Goal: Task Accomplishment & Management: Manage account settings

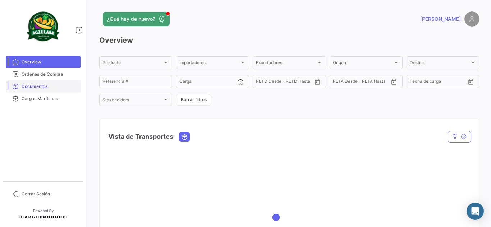
click at [35, 86] on span "Documentos" at bounding box center [50, 86] width 56 height 6
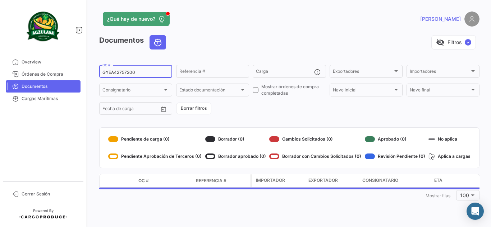
click at [147, 70] on div "GYEA42757200 OC #" at bounding box center [135, 71] width 66 height 14
drag, startPoint x: 151, startPoint y: 73, endPoint x: 52, endPoint y: 69, distance: 99.6
click at [51, 69] on mat-sidenav-container "Overview Órdenes de Compra Documentos Cargas Marítimas Cerrar Sesión ¿Qué hay d…" at bounding box center [245, 113] width 491 height 227
paste input "64262053"
type input "6426205300"
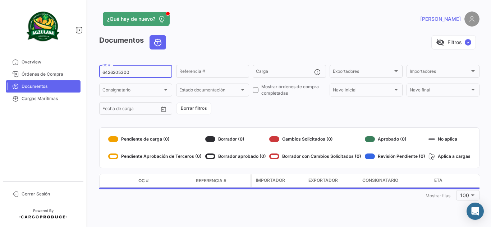
click at [249, 43] on div "visibility_off Filtros ✓" at bounding box center [325, 42] width 307 height 14
click at [226, 38] on div "visibility_off Filtros ✓" at bounding box center [325, 42] width 307 height 14
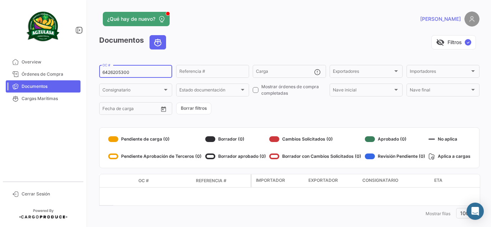
click at [145, 69] on div "6426205300 OC #" at bounding box center [135, 71] width 66 height 14
click at [147, 70] on input "6426205300" at bounding box center [135, 72] width 66 height 5
click at [286, 42] on div "visibility_off Filtros ✓" at bounding box center [325, 42] width 307 height 14
click at [162, 75] on input "6426205300" at bounding box center [135, 72] width 66 height 5
click at [248, 39] on div "visibility_off Filtros ✓" at bounding box center [325, 42] width 307 height 14
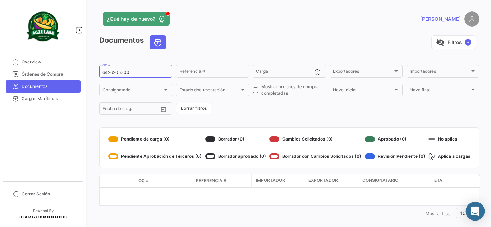
click at [473, 211] on icon "Abrir Intercom Messenger" at bounding box center [475, 211] width 8 height 9
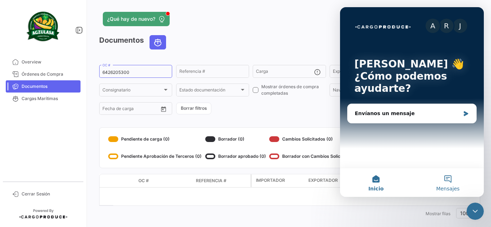
click at [451, 181] on button "Mensajes" at bounding box center [448, 182] width 72 height 29
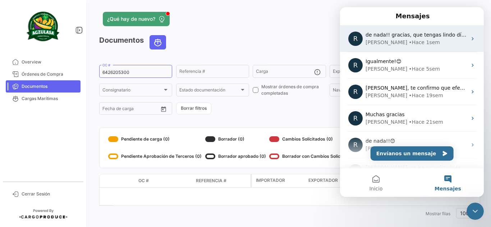
click at [415, 42] on div "[PERSON_NAME] • Hace 1sem" at bounding box center [415, 43] width 101 height 8
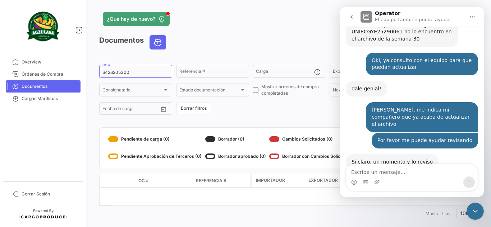
scroll to position [1302, 0]
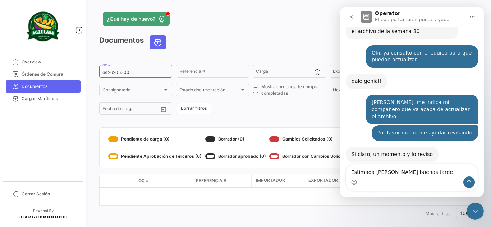
type textarea "Estimada [PERSON_NAME] buenas tardes"
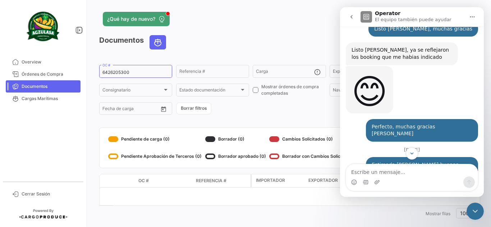
scroll to position [938, 0]
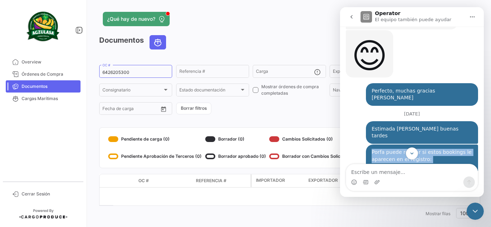
drag, startPoint x: 369, startPoint y: 59, endPoint x: 415, endPoint y: 83, distance: 52.4
click at [415, 149] on div "Porfa puede revisar si estos bookings le aparecen en el registro: UNIECPBO25290…" at bounding box center [421, 188] width 101 height 78
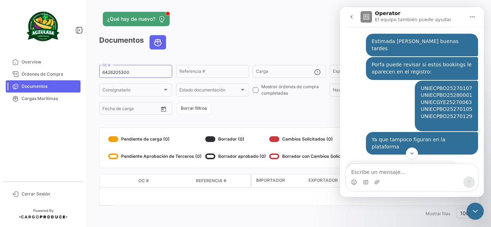
scroll to position [471, 0]
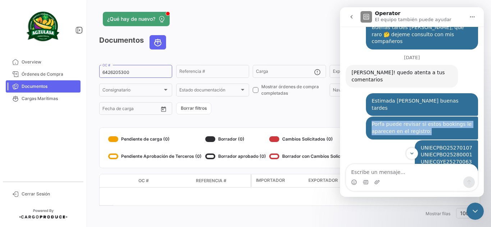
drag, startPoint x: 365, startPoint y: 65, endPoint x: 431, endPoint y: 78, distance: 68.0
click at [431, 117] on div "Porfa puede revisar si estos bookings le aparecen en el registro: [PERSON_NAME]…" at bounding box center [422, 128] width 112 height 23
copy div "Porfa puede revisar si estos bookings le aparecen en el registro:"
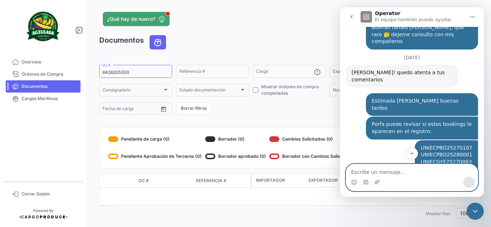
click at [370, 172] on textarea "Escribe un mensaje..." at bounding box center [411, 171] width 131 height 12
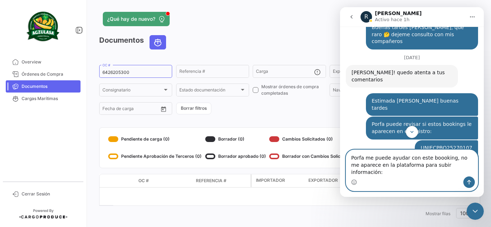
paste textarea "6426205300"
type textarea "Porfa me puede ayudar con este boooking, no me aparece en la plataforma para su…"
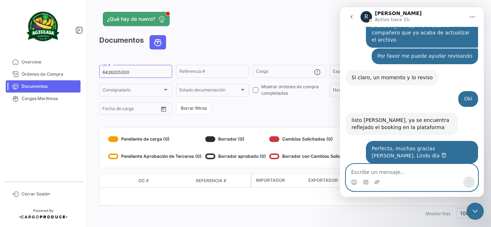
scroll to position [1381, 0]
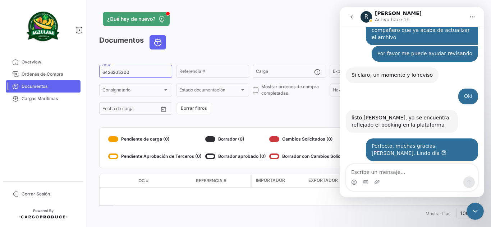
click at [477, 210] on icon "Cerrar Intercom Messenger" at bounding box center [475, 211] width 9 height 9
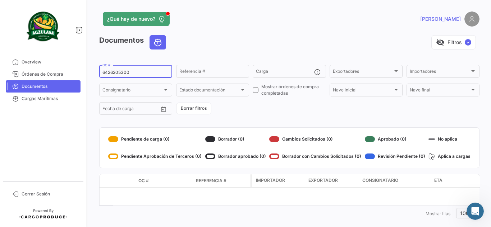
click at [149, 72] on input "6426205300" at bounding box center [135, 72] width 66 height 5
drag, startPoint x: 153, startPoint y: 71, endPoint x: 61, endPoint y: 69, distance: 92.0
click at [61, 69] on mat-sidenav-container "Overview Órdenes de Compra Documentos Cargas Marítimas Cerrar Sesión ¿Qué hay d…" at bounding box center [245, 113] width 491 height 227
paste input "UNIECGYE25310001"
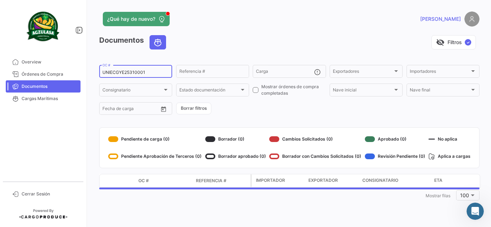
type input "UNIECGYE25310001"
click at [249, 33] on app-header "¿Qué hay de nuevo? [PERSON_NAME]" at bounding box center [289, 23] width 380 height 24
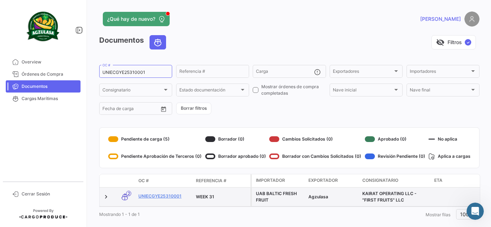
click at [168, 193] on datatable-body-cell "UNIECGYE25310001" at bounding box center [163, 197] width 57 height 19
click at [168, 194] on link "UNIECGYE25310001" at bounding box center [164, 196] width 52 height 6
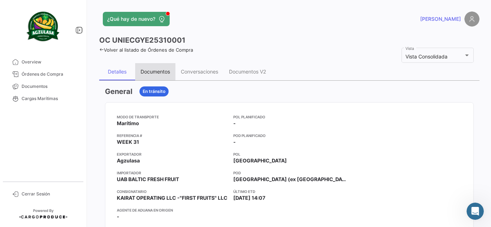
click at [147, 69] on div "Documentos" at bounding box center [154, 72] width 29 height 6
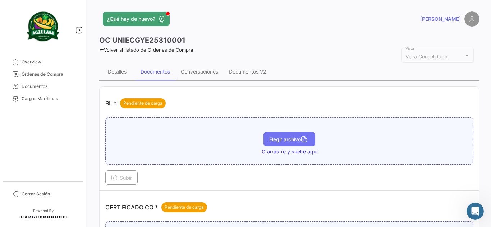
click at [278, 137] on span "Elegir archivo" at bounding box center [289, 139] width 40 height 6
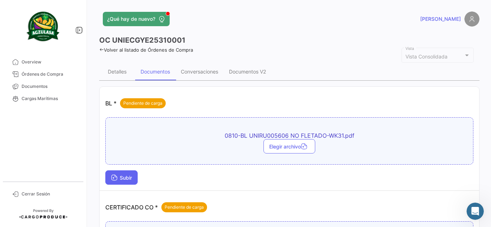
click at [114, 176] on icon at bounding box center [114, 178] width 6 height 6
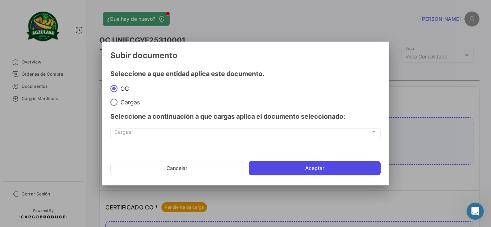
click at [279, 169] on button "Aceptar" at bounding box center [315, 168] width 132 height 14
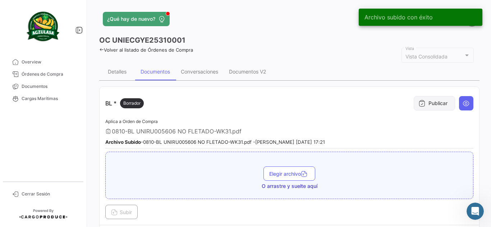
click at [413, 102] on button "Publicar" at bounding box center [433, 103] width 41 height 14
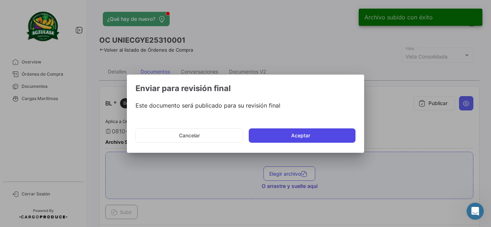
click at [303, 133] on button "Aceptar" at bounding box center [302, 136] width 107 height 14
